Goal: Use online tool/utility

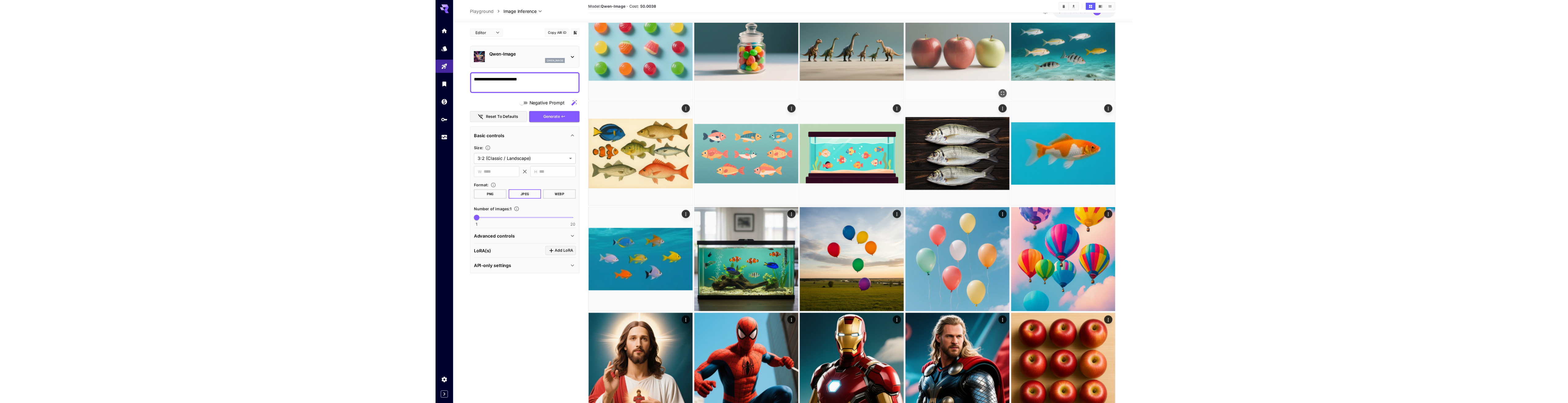
scroll to position [325, 0]
